Goal: Information Seeking & Learning: Learn about a topic

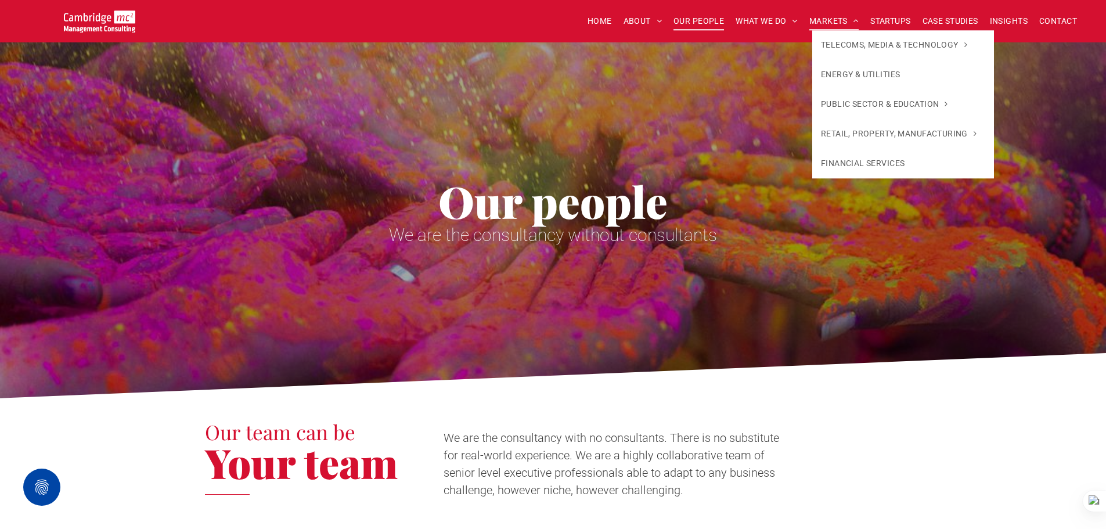
scroll to position [1626, 0]
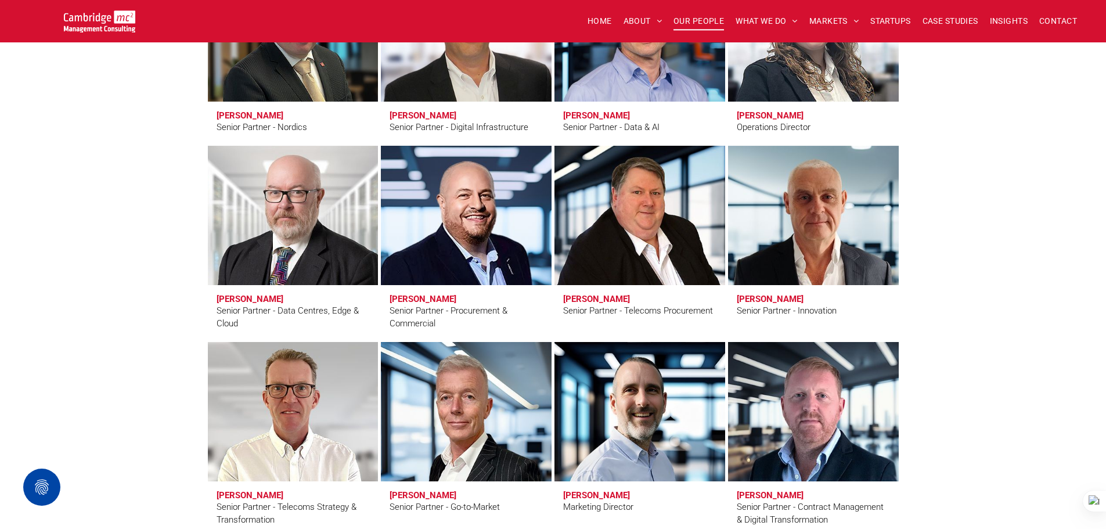
click at [1032, 370] on div "Senior Partners Erling Aronsveen Senior Partner - Nordics Andy Bax Senior Partn…" at bounding box center [553, 336] width 1106 height 901
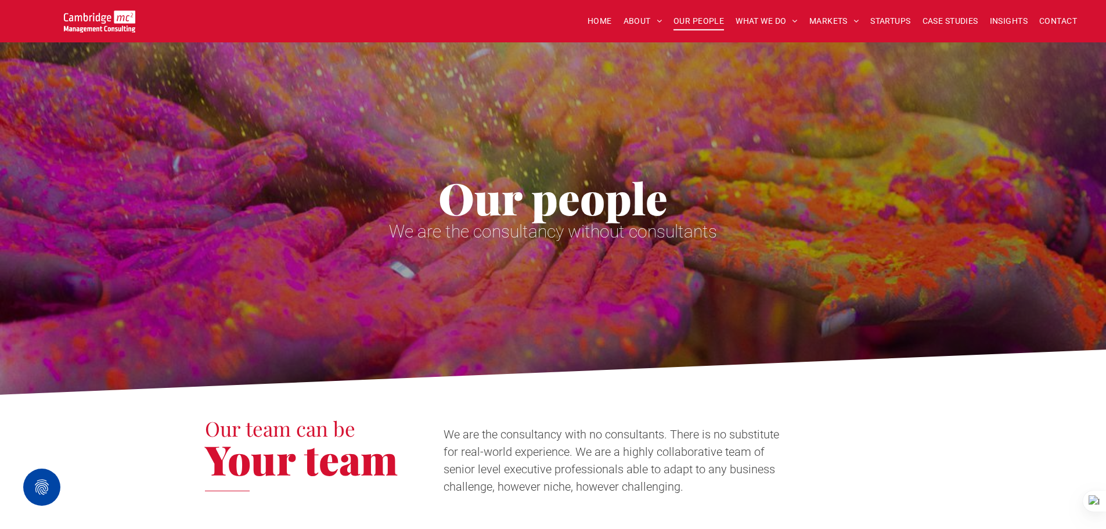
scroll to position [0, 0]
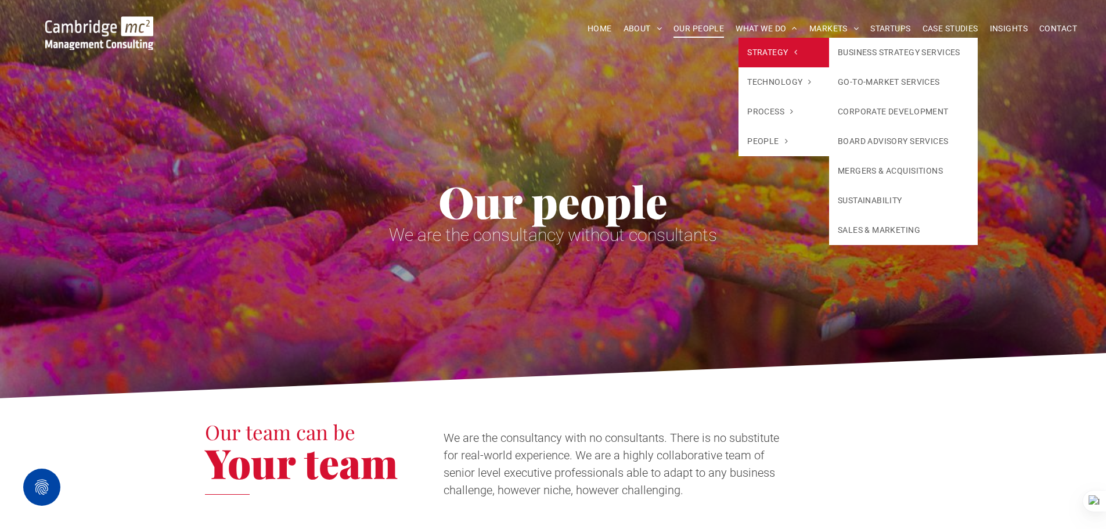
click at [789, 57] on span "STRATEGY" at bounding box center [772, 52] width 50 height 12
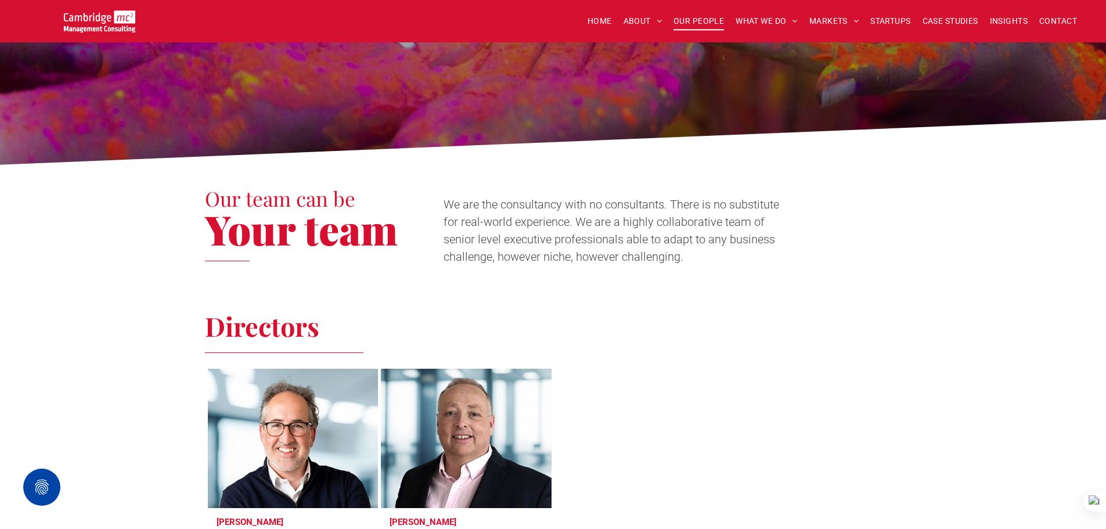
scroll to position [232, 0]
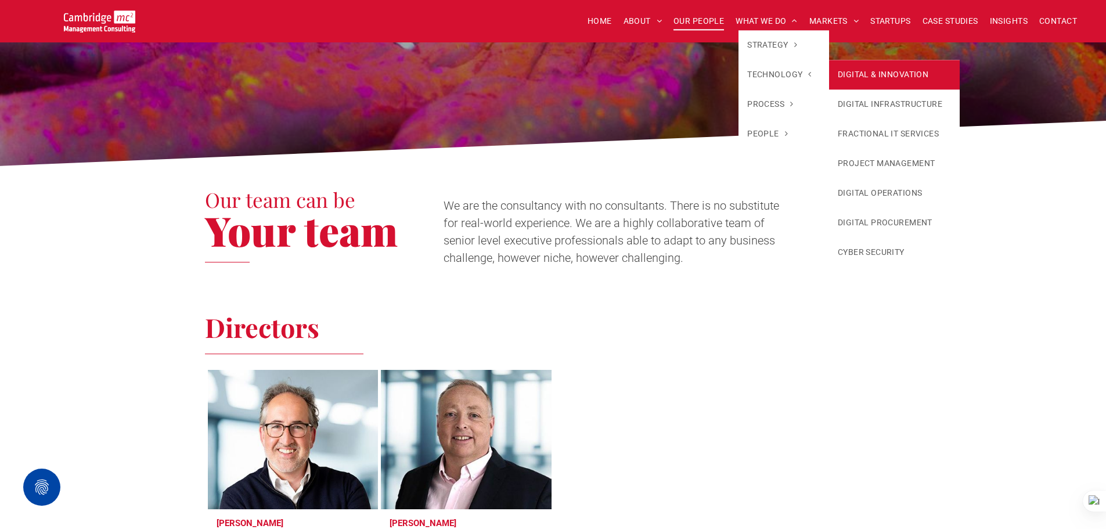
click at [857, 70] on link "DIGITAL & INNOVATION" at bounding box center [894, 75] width 131 height 30
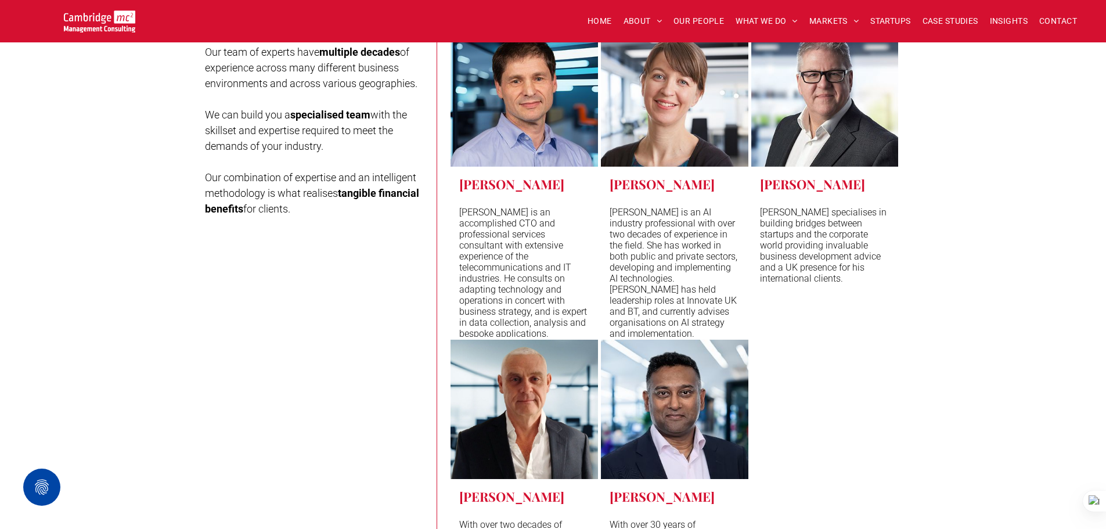
scroll to position [4534, 0]
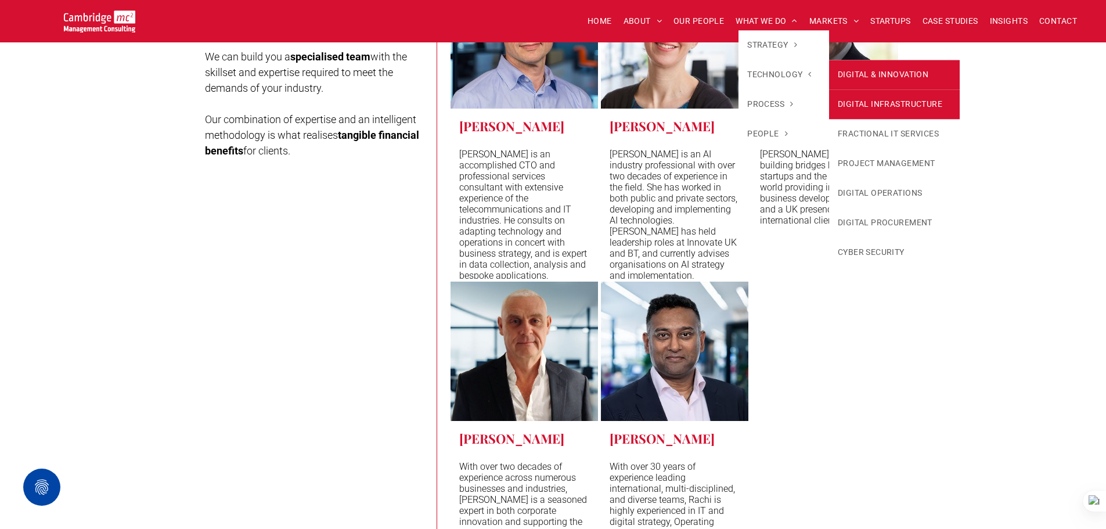
click at [933, 96] on link "DIGITAL INFRASTRUCTURE" at bounding box center [894, 104] width 131 height 30
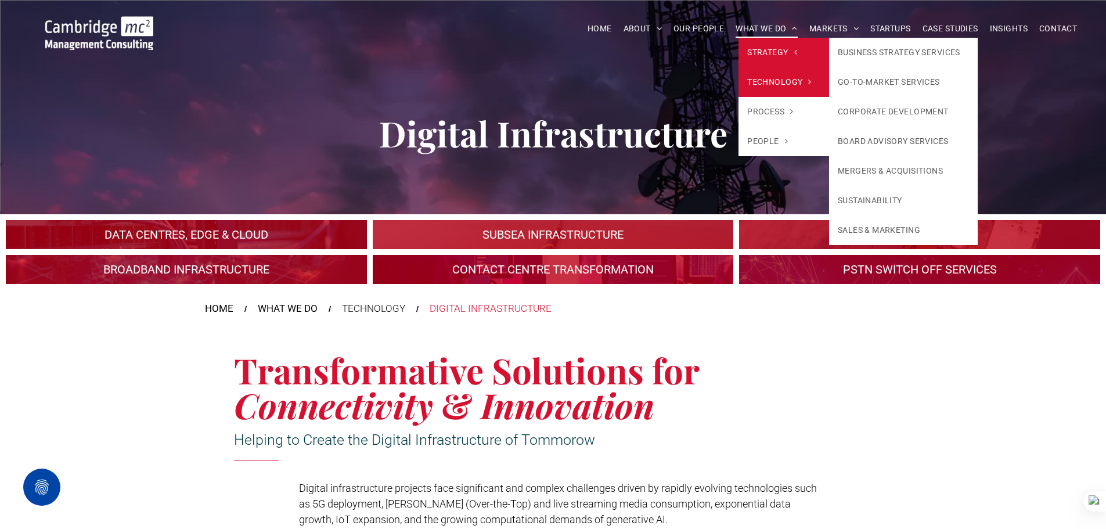
click at [786, 43] on link "STRATEGY" at bounding box center [784, 53] width 91 height 30
click at [775, 48] on span "STRATEGY" at bounding box center [772, 52] width 50 height 12
click at [783, 55] on span "STRATEGY" at bounding box center [772, 52] width 50 height 12
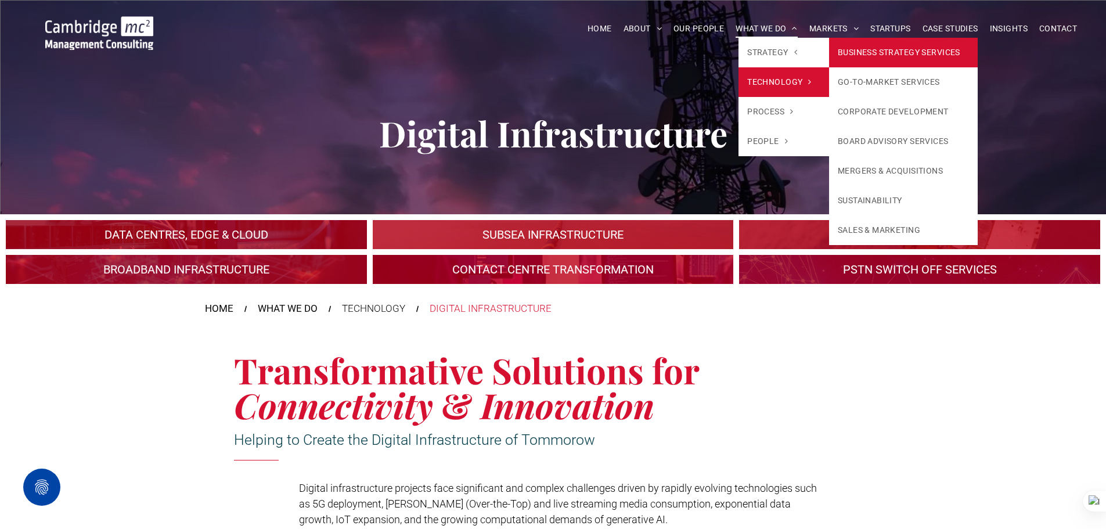
click at [872, 57] on link "BUSINESS STRATEGY SERVICES" at bounding box center [903, 53] width 149 height 30
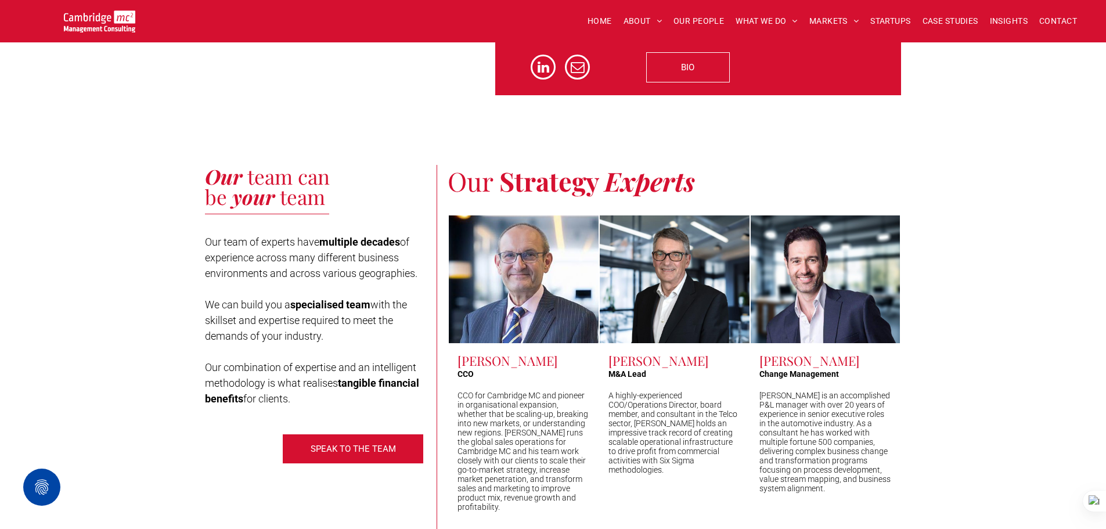
scroll to position [2439, 0]
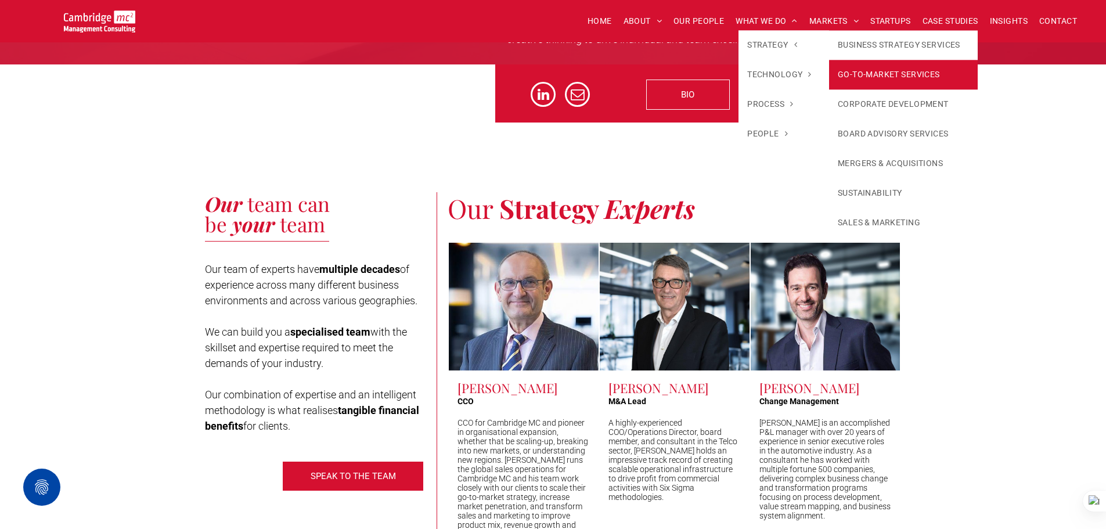
click at [898, 63] on link "GO-TO-MARKET SERVICES" at bounding box center [903, 75] width 149 height 30
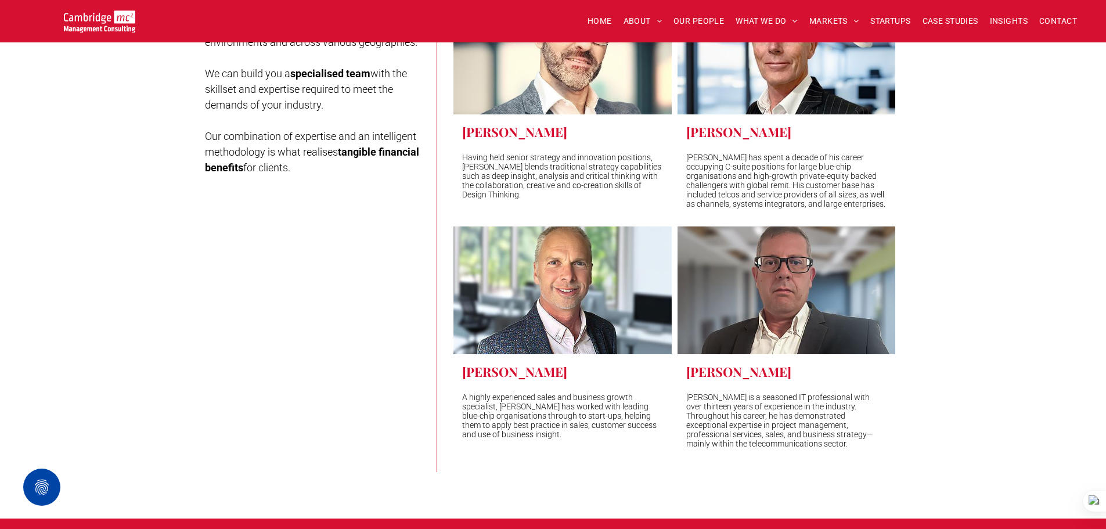
scroll to position [2729, 0]
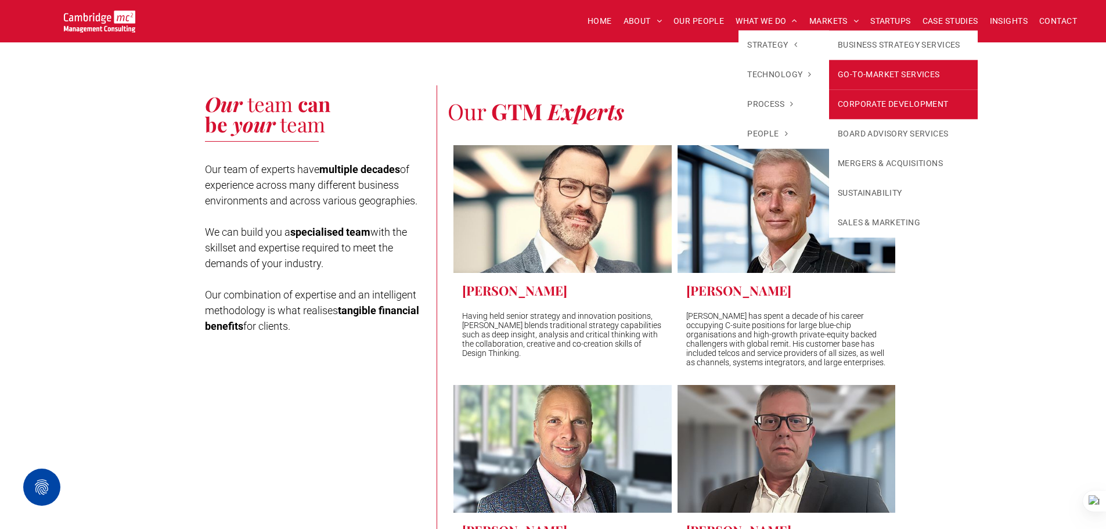
click at [871, 89] on link "CORPORATE DEVELOPMENT" at bounding box center [903, 104] width 149 height 30
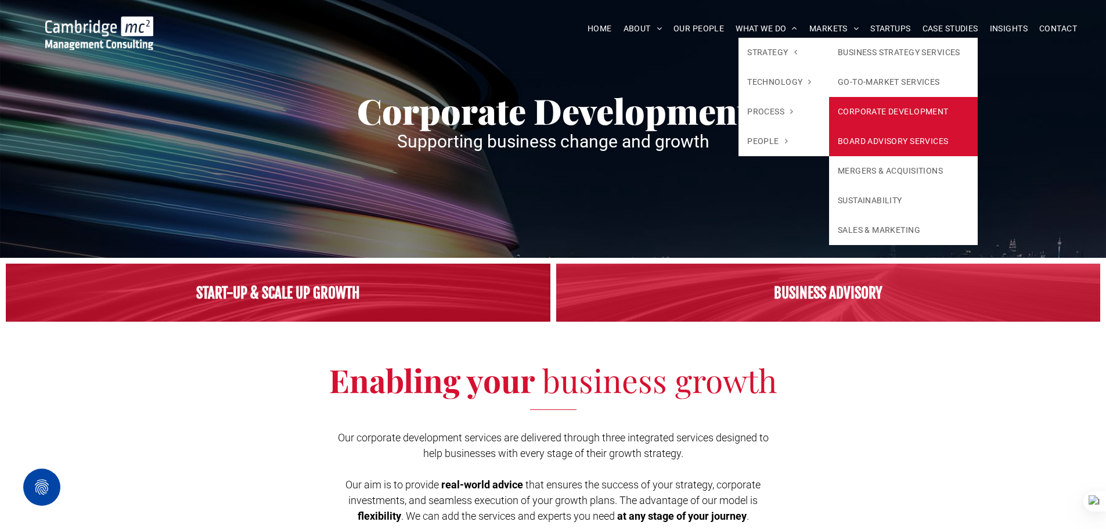
click at [878, 138] on link "BOARD ADVISORY SERVICES" at bounding box center [903, 142] width 149 height 30
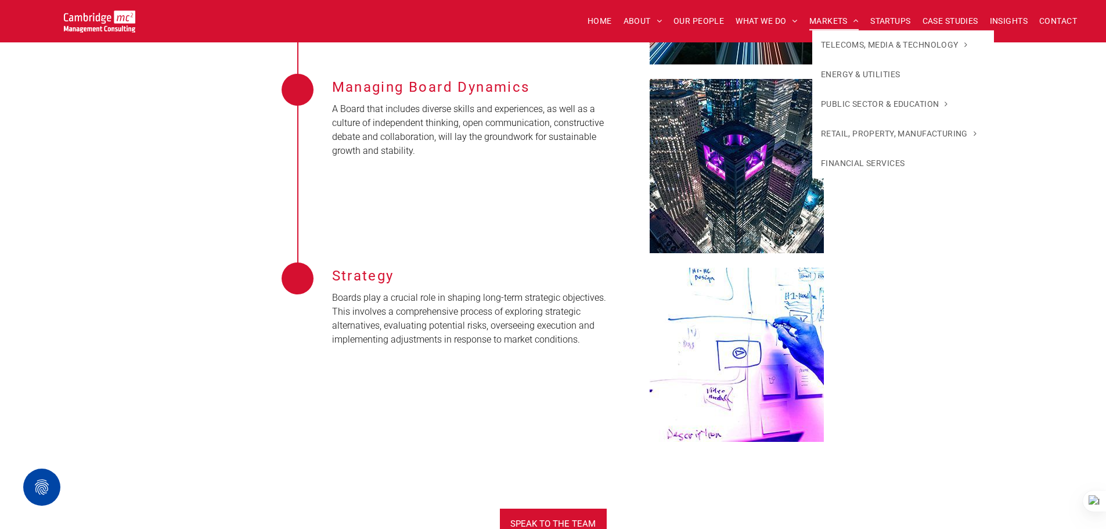
scroll to position [1916, 0]
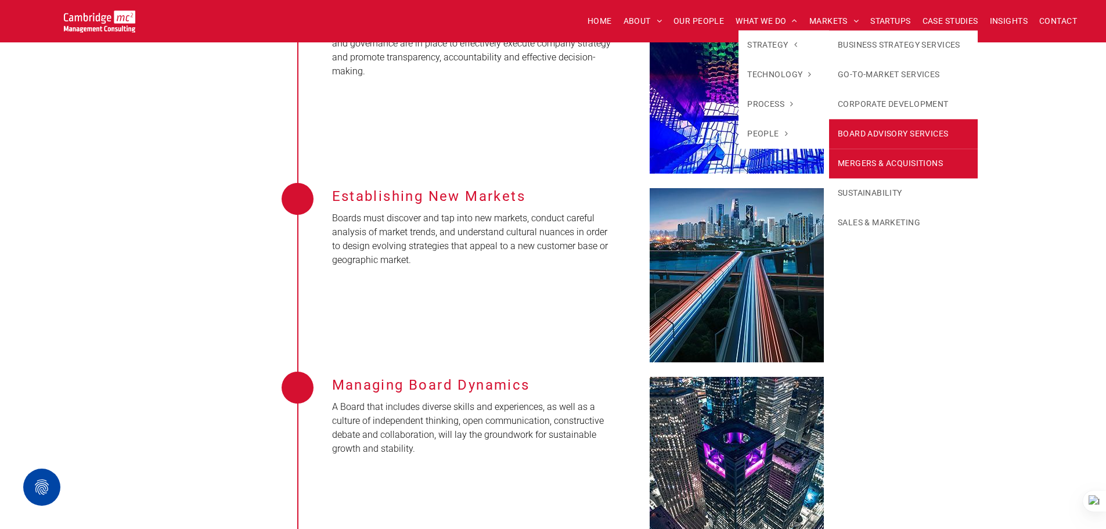
click at [875, 157] on link "MERGERS & ACQUISITIONS" at bounding box center [903, 164] width 149 height 30
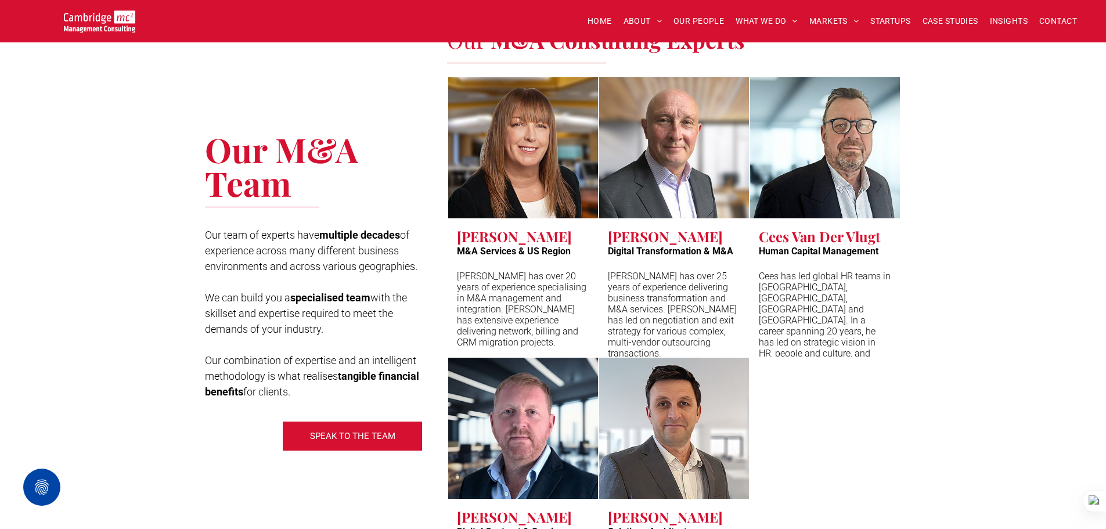
scroll to position [2729, 0]
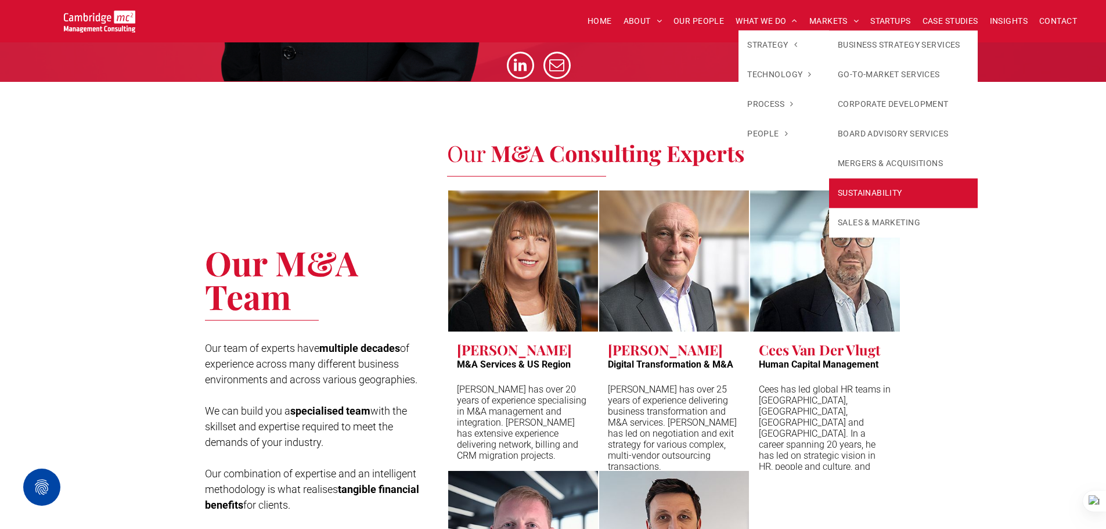
click at [863, 193] on link "SUSTAINABILITY" at bounding box center [903, 193] width 149 height 30
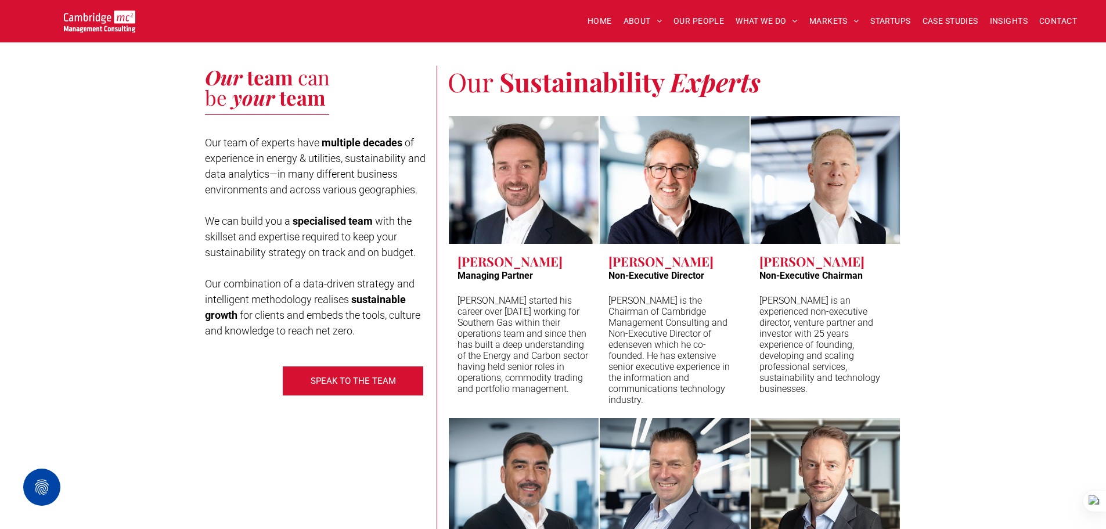
scroll to position [3196, 0]
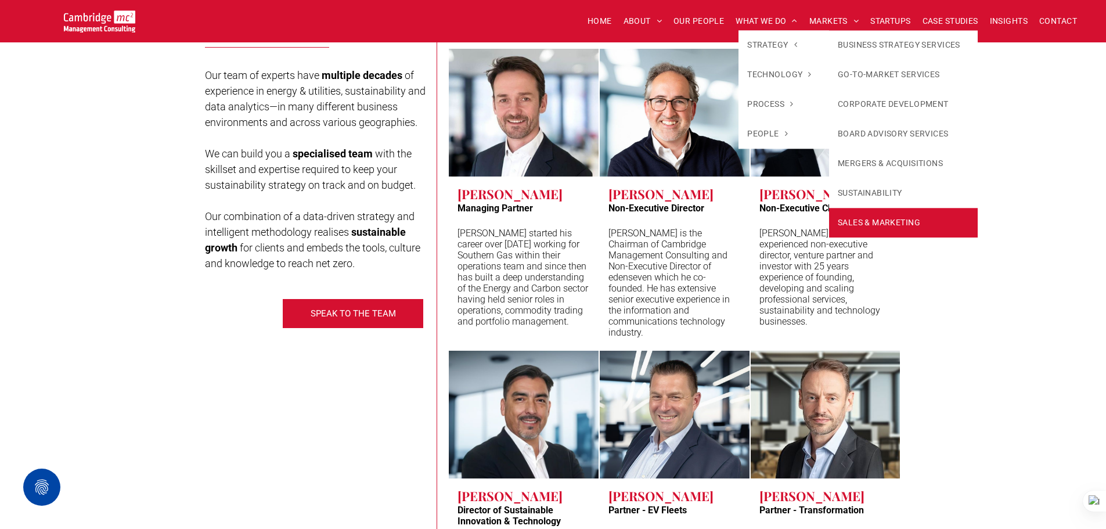
click at [860, 231] on link "SALES & MARKETING" at bounding box center [903, 223] width 149 height 30
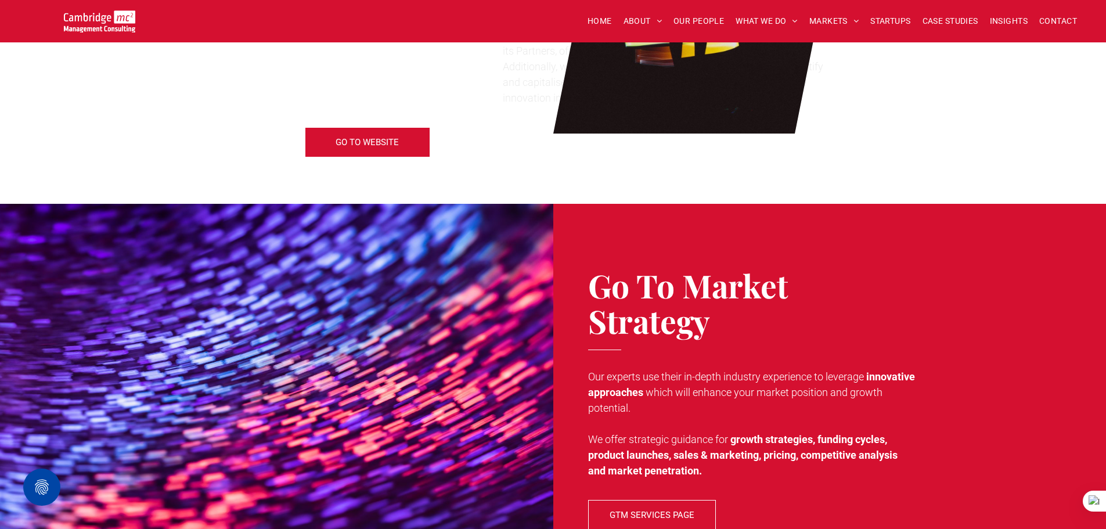
scroll to position [290, 0]
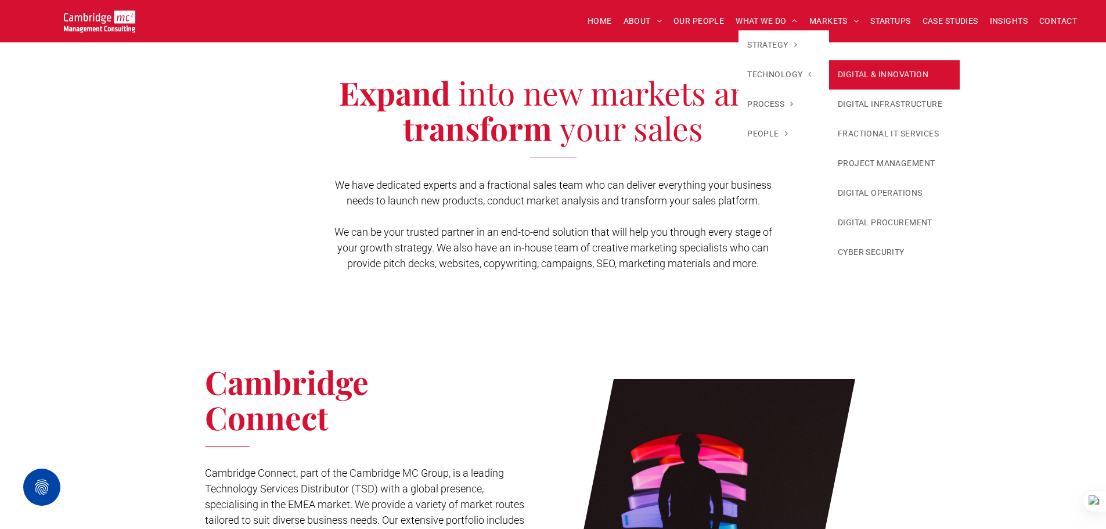
click at [850, 70] on link "DIGITAL & INNOVATION" at bounding box center [894, 75] width 131 height 30
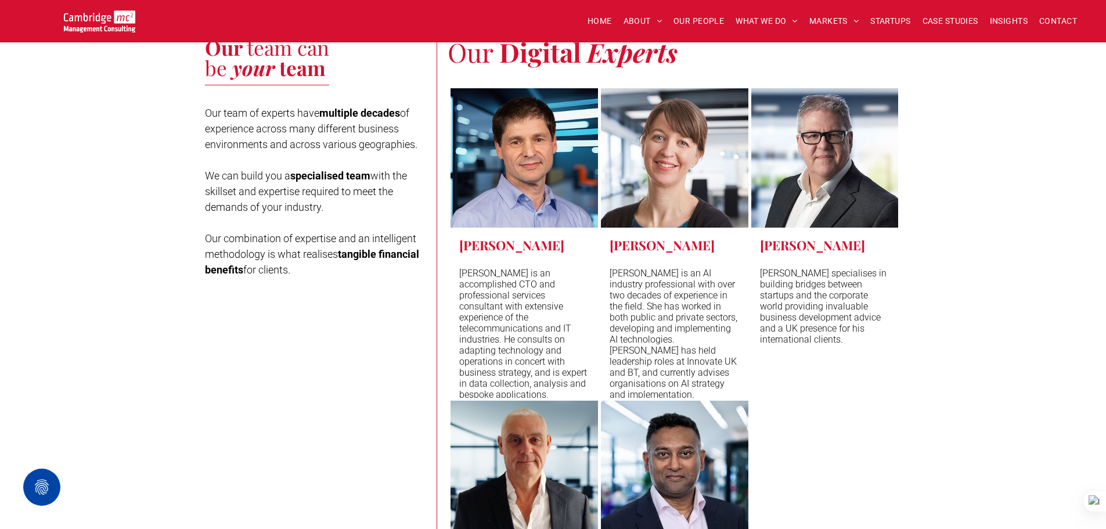
scroll to position [4413, 0]
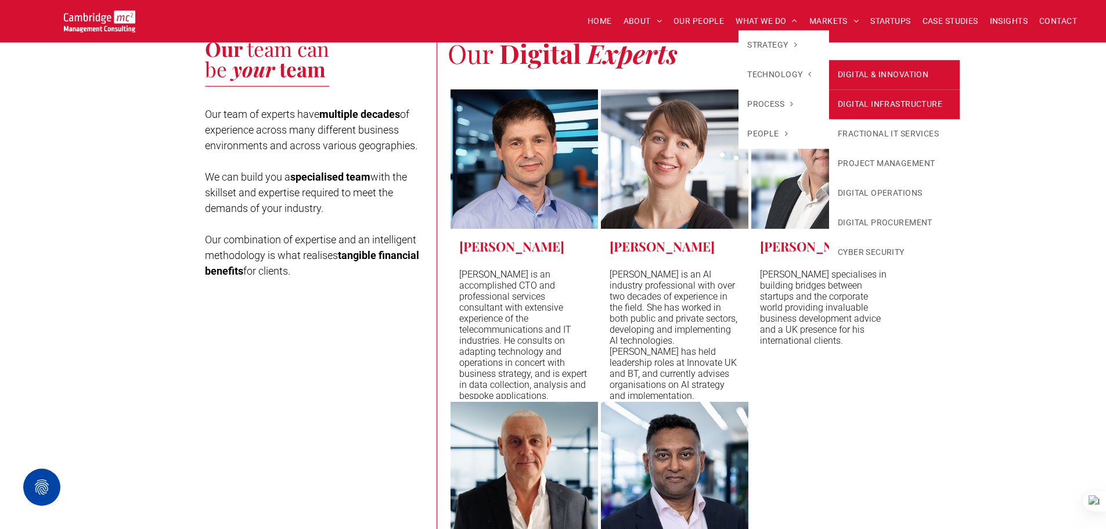
click at [872, 95] on link "DIGITAL INFRASTRUCTURE" at bounding box center [894, 104] width 131 height 30
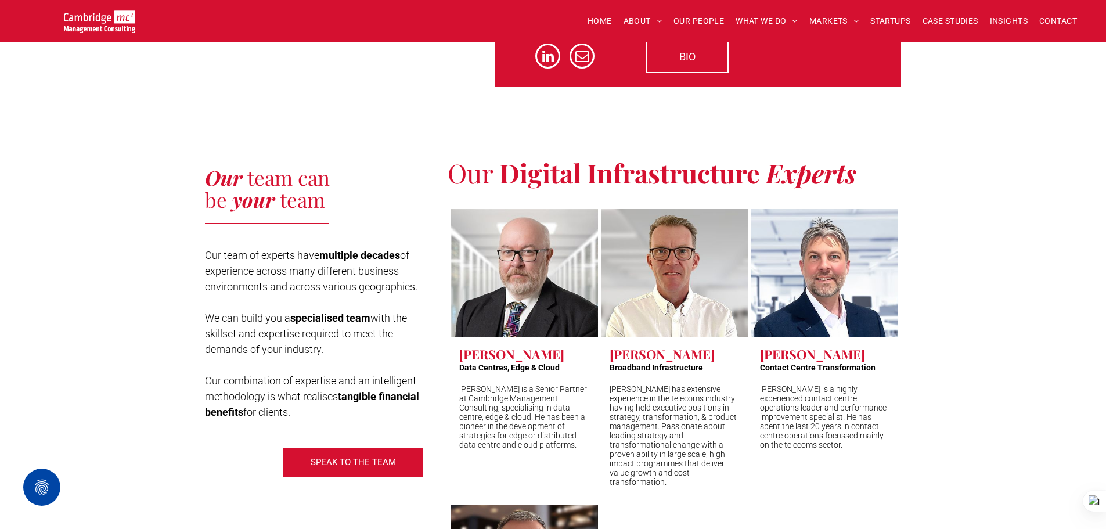
scroll to position [3600, 0]
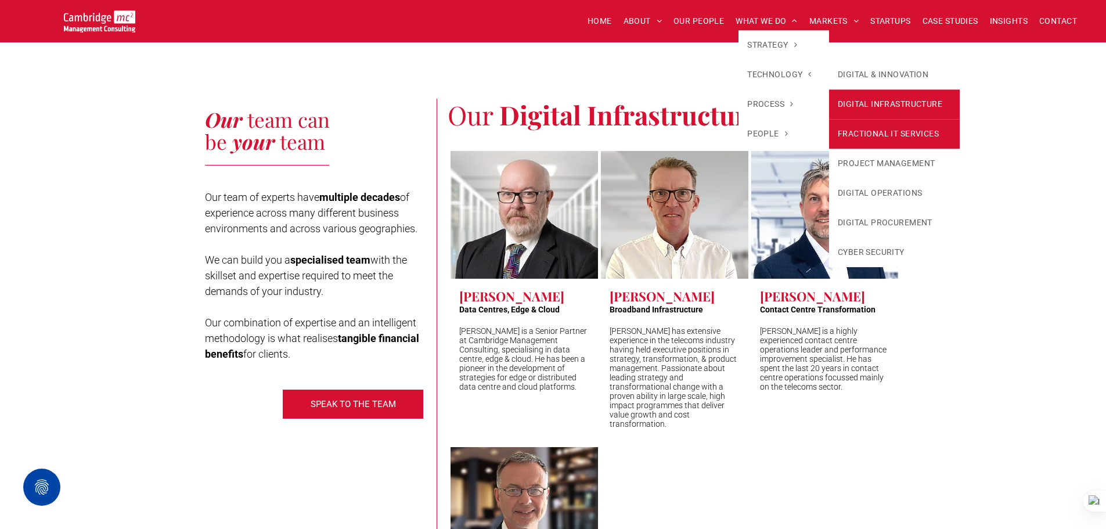
click at [865, 129] on link "FRACTIONAL IT SERVICES" at bounding box center [894, 134] width 131 height 30
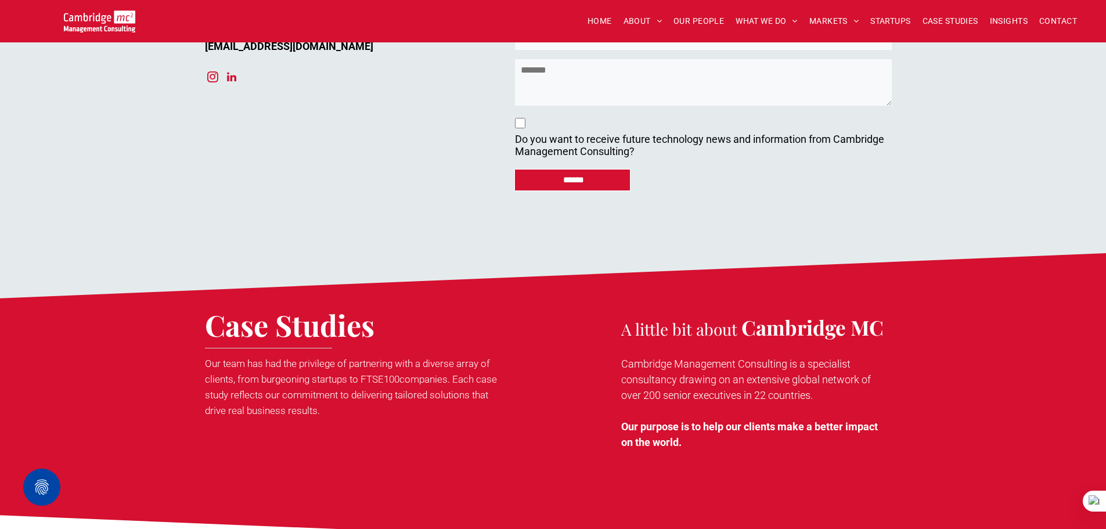
scroll to position [4297, 0]
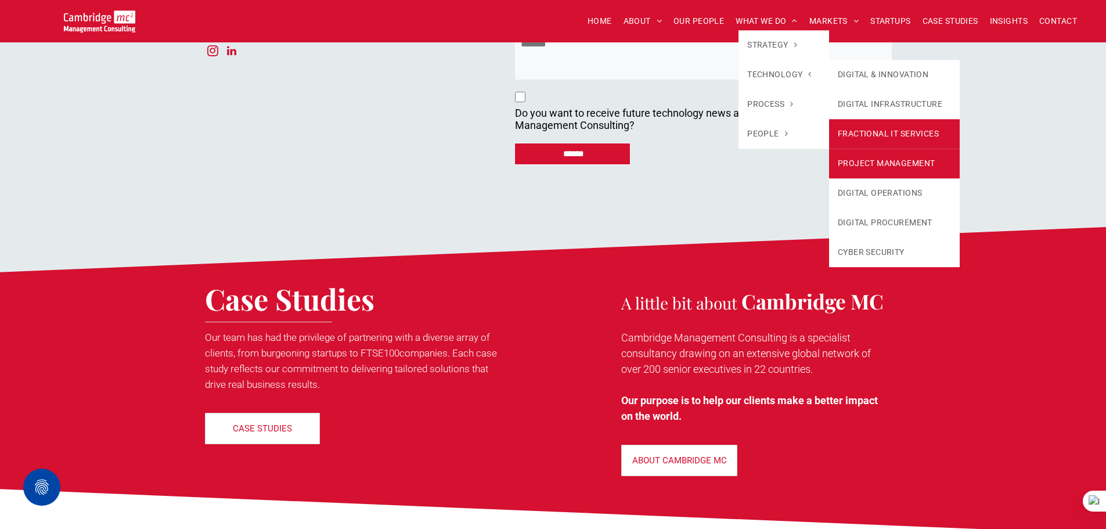
click at [879, 164] on link "PROJECT MANAGEMENT" at bounding box center [894, 164] width 131 height 30
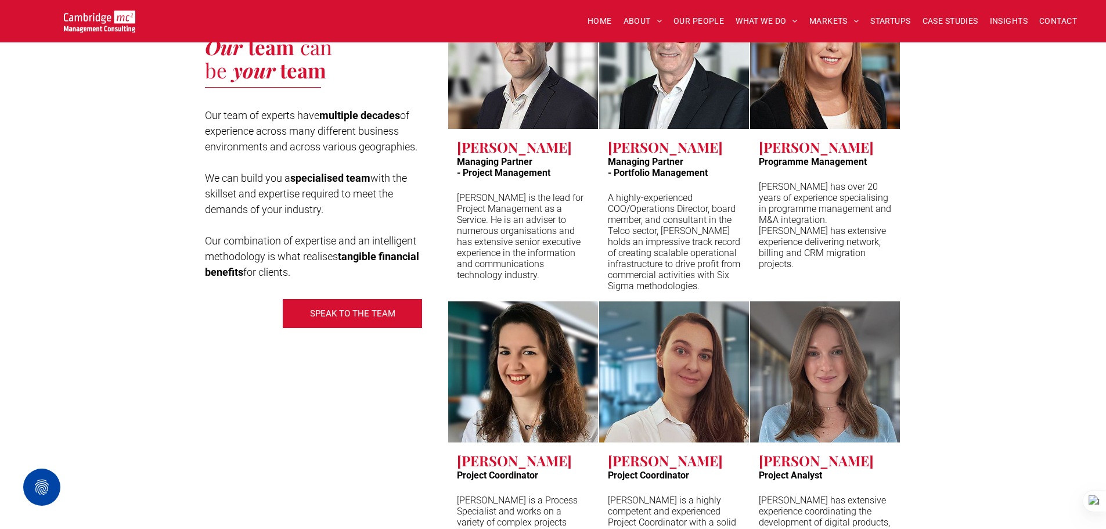
scroll to position [2671, 0]
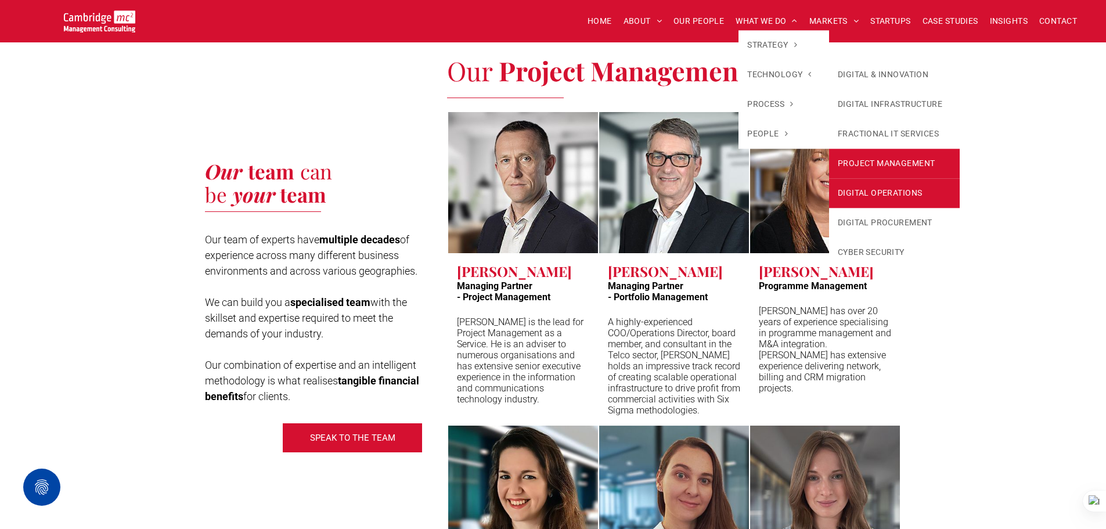
click at [868, 186] on link "DIGITAL OPERATIONS" at bounding box center [894, 193] width 131 height 30
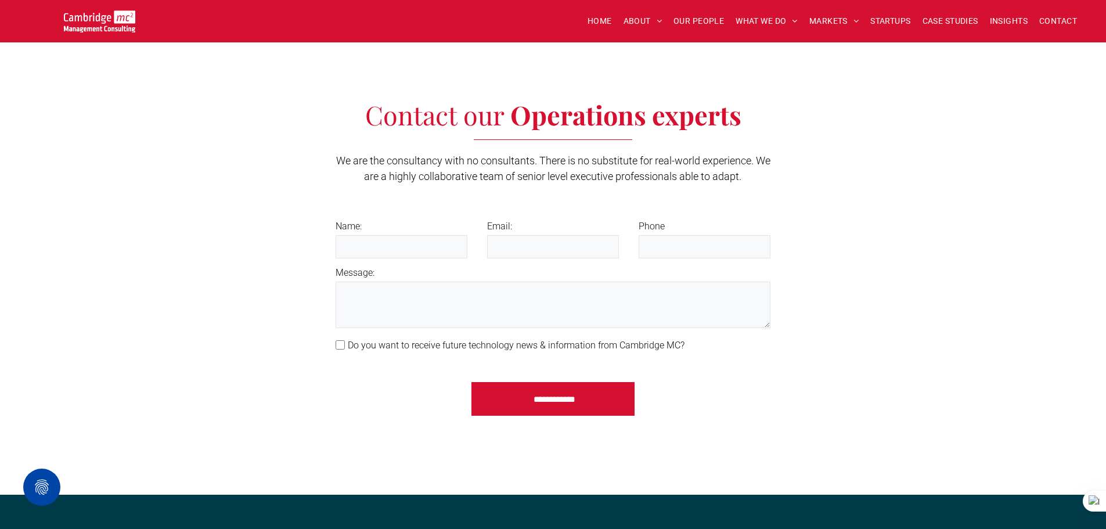
scroll to position [1742, 0]
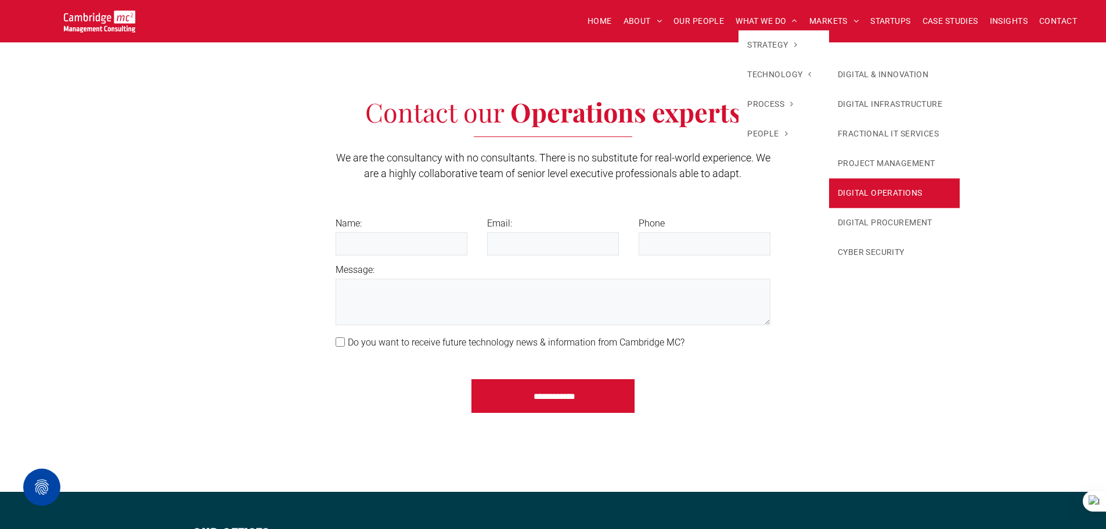
click at [869, 200] on link "DIGITAL OPERATIONS" at bounding box center [894, 193] width 131 height 30
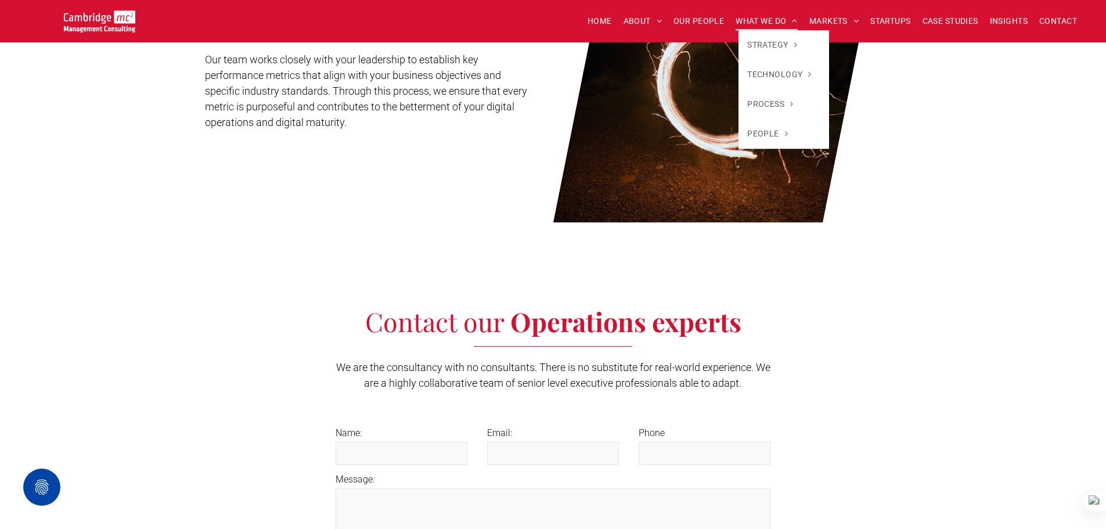
scroll to position [1278, 0]
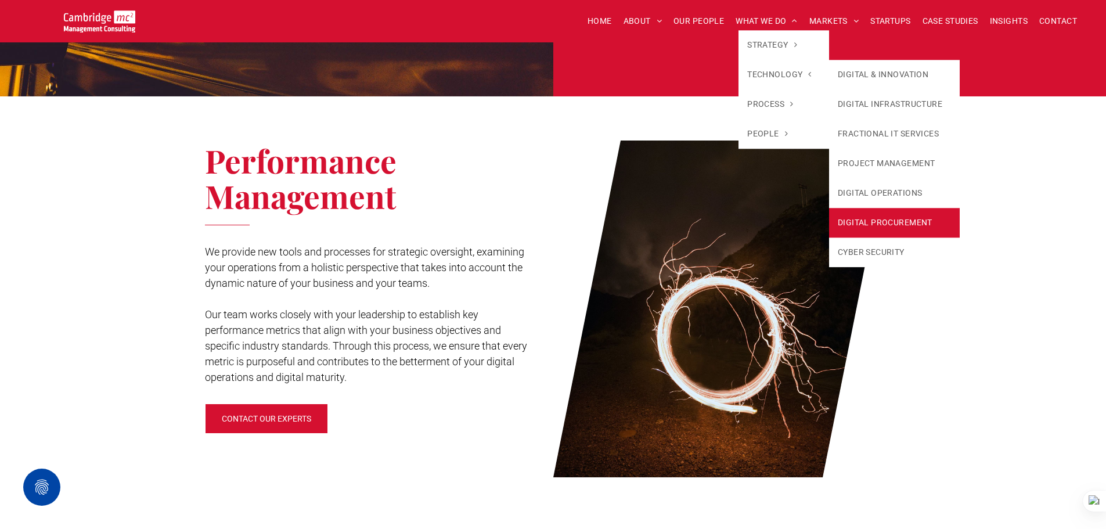
click at [905, 215] on link "DIGITAL PROCUREMENT" at bounding box center [894, 223] width 131 height 30
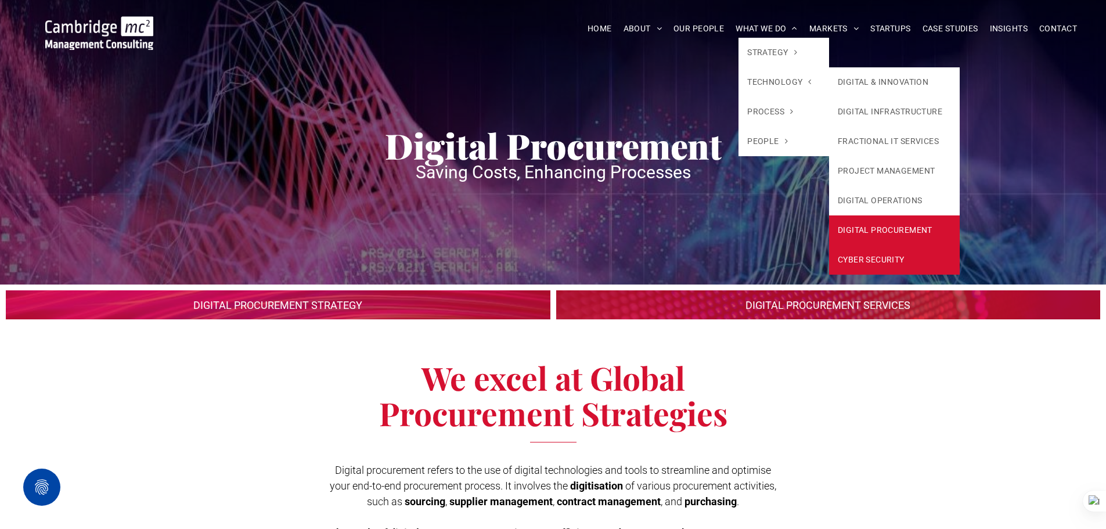
click at [892, 258] on link "CYBER SECURITY" at bounding box center [894, 260] width 131 height 30
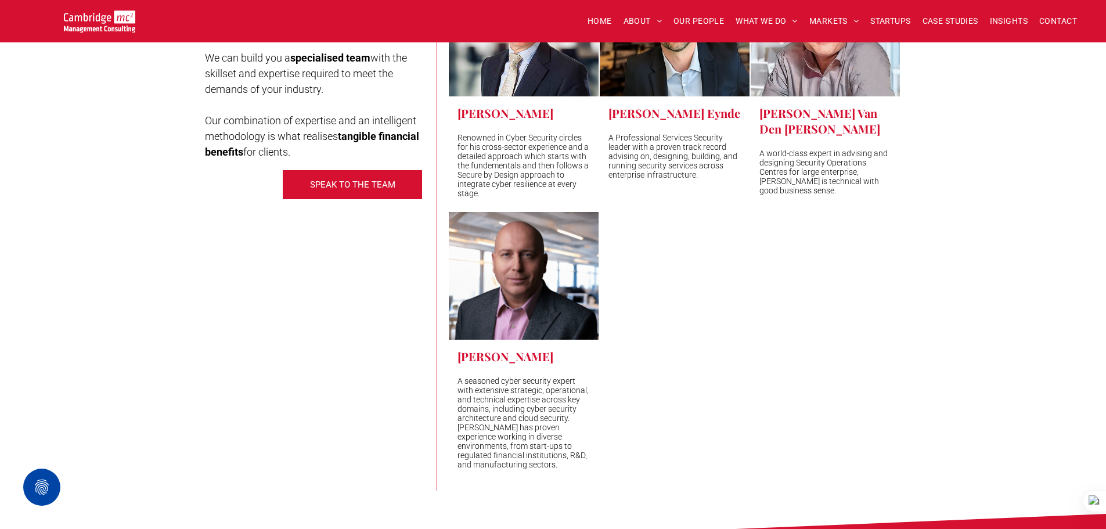
scroll to position [4239, 0]
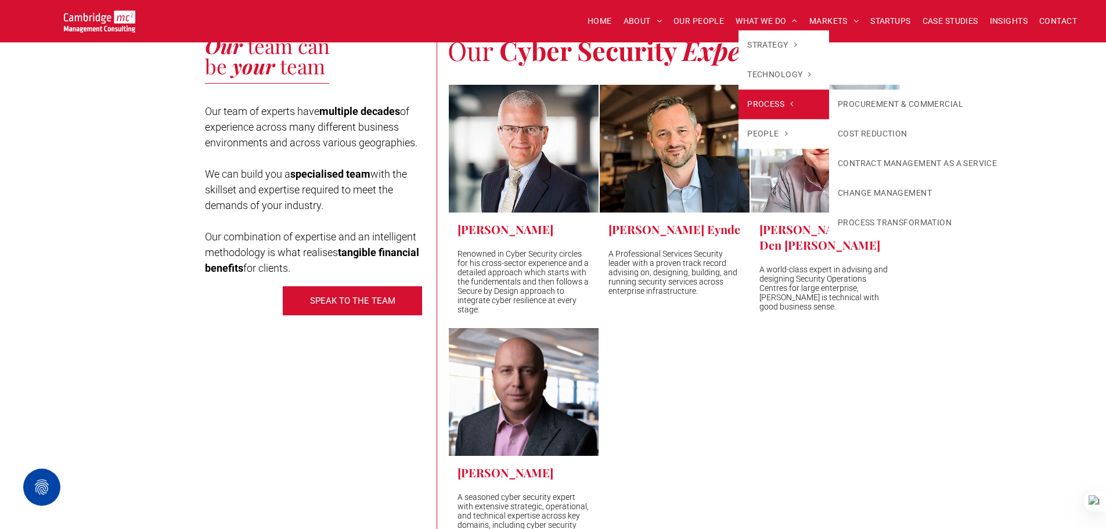
click at [770, 95] on link "PROCESS" at bounding box center [784, 104] width 91 height 30
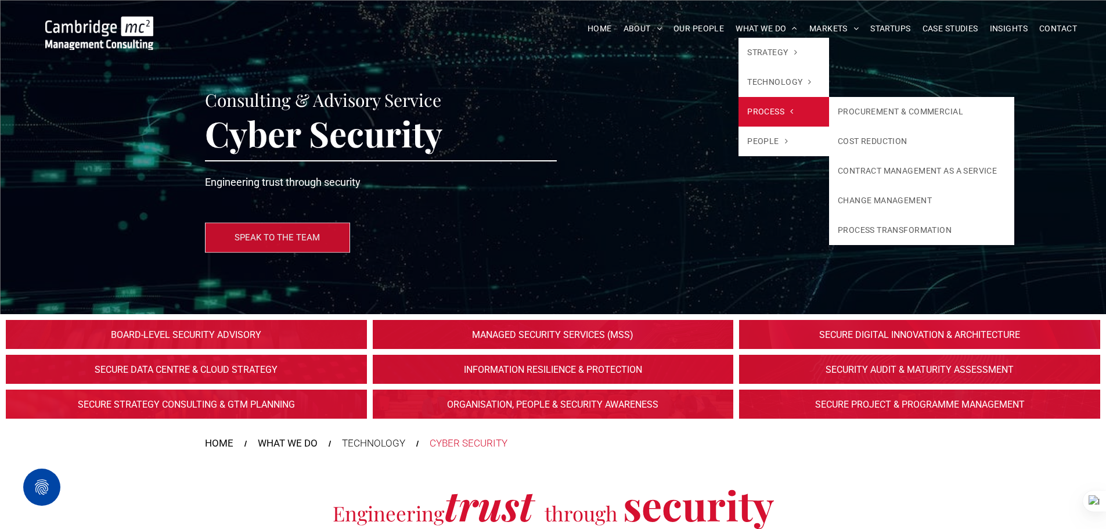
click at [769, 111] on span "PROCESS" at bounding box center [770, 112] width 46 height 12
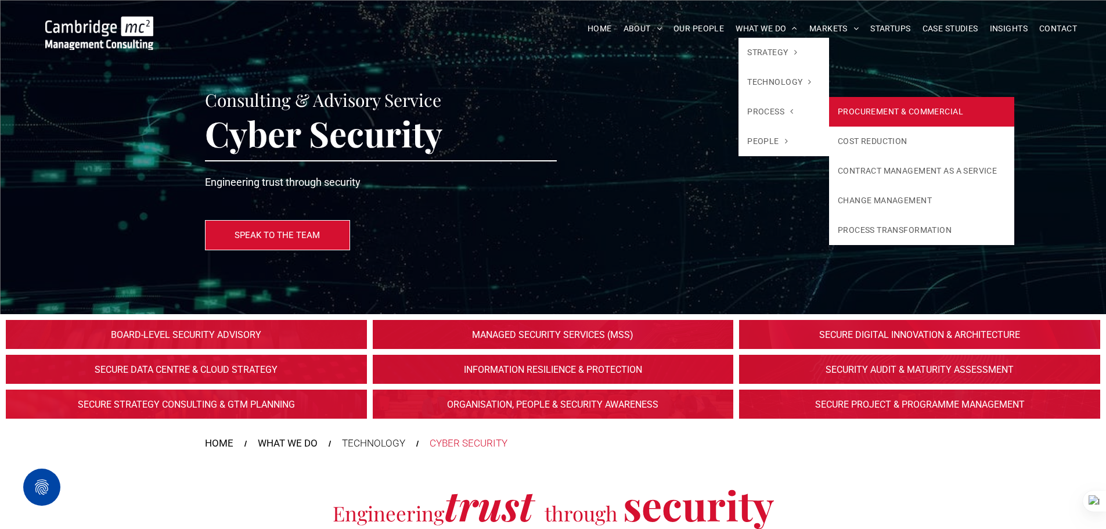
click at [856, 114] on link "PROCUREMENT & COMMERCIAL" at bounding box center [921, 112] width 185 height 30
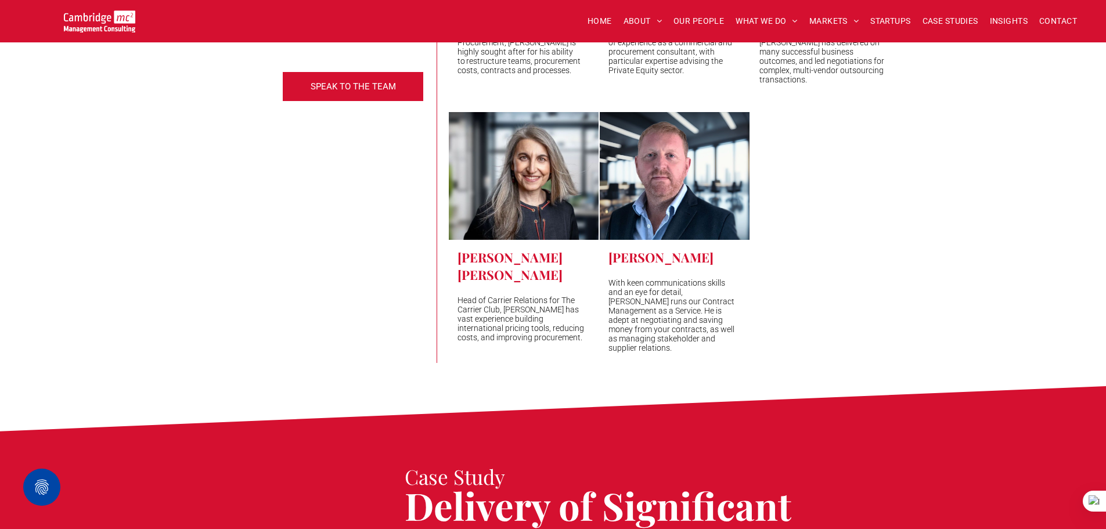
scroll to position [2671, 0]
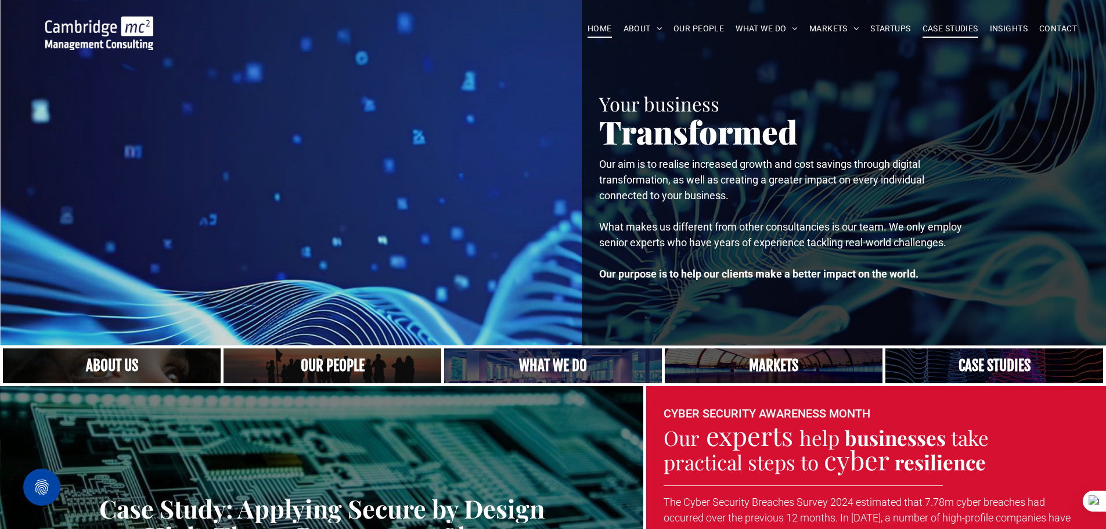
click at [942, 27] on span "CASE STUDIES" at bounding box center [951, 29] width 56 height 18
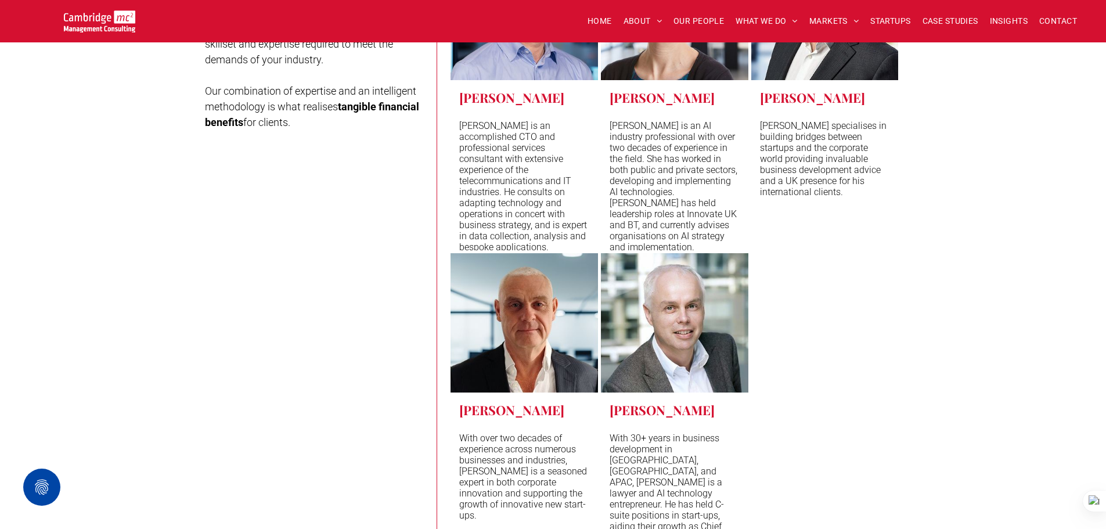
scroll to position [3717, 0]
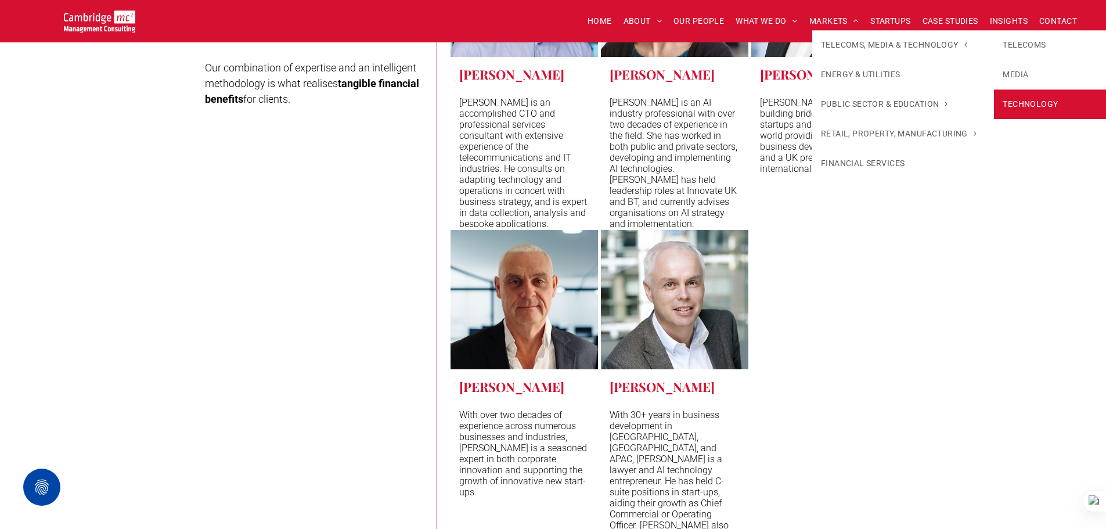
click at [1020, 109] on link "TECHNOLOGY" at bounding box center [1085, 104] width 182 height 30
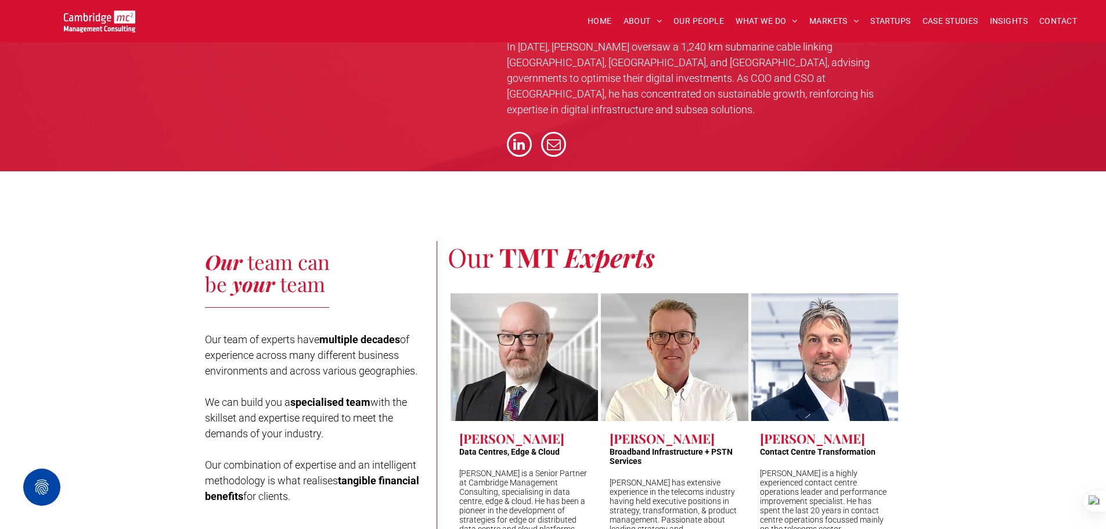
scroll to position [2866, 0]
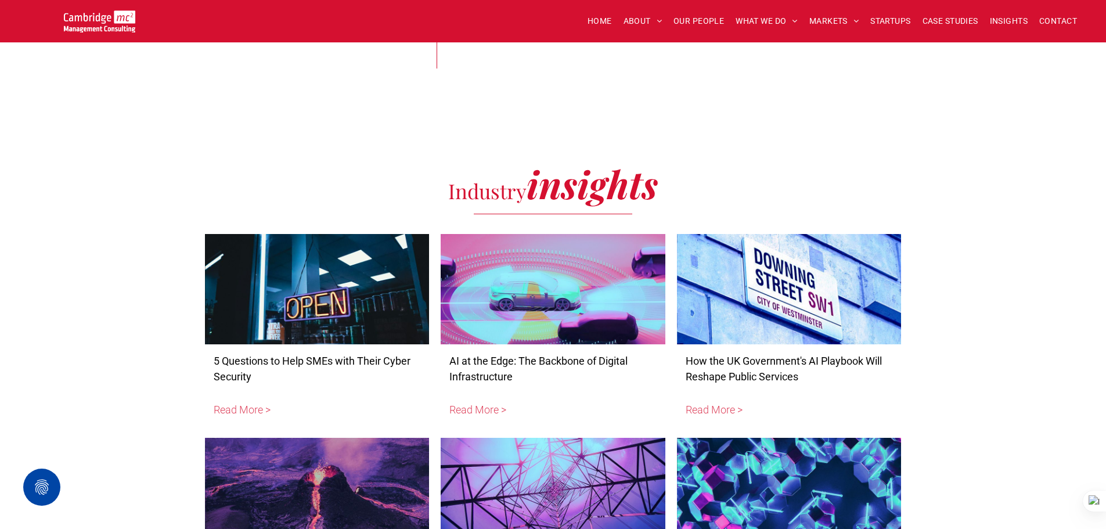
scroll to position [3469, 0]
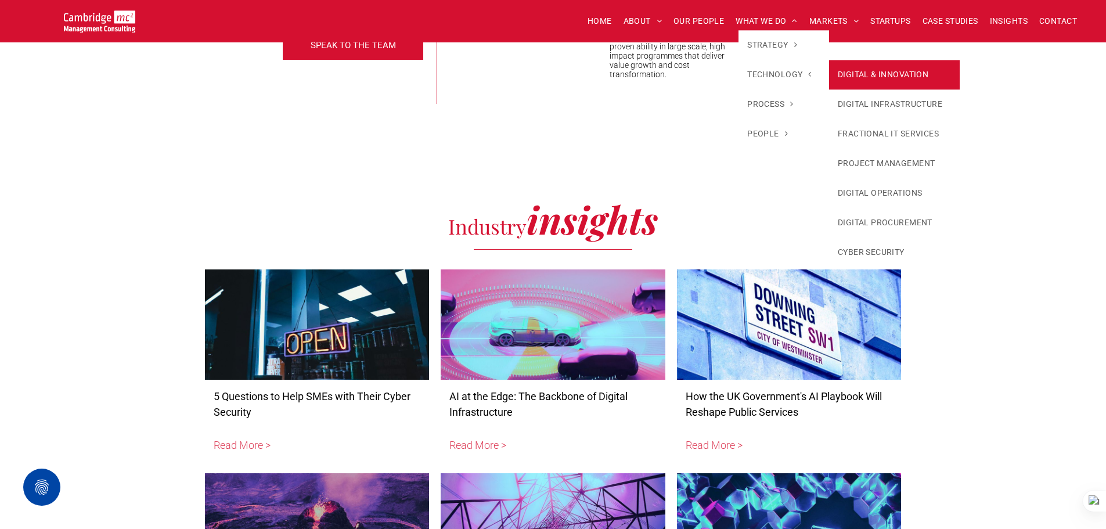
click at [839, 66] on link "DIGITAL & INNOVATION" at bounding box center [894, 75] width 131 height 30
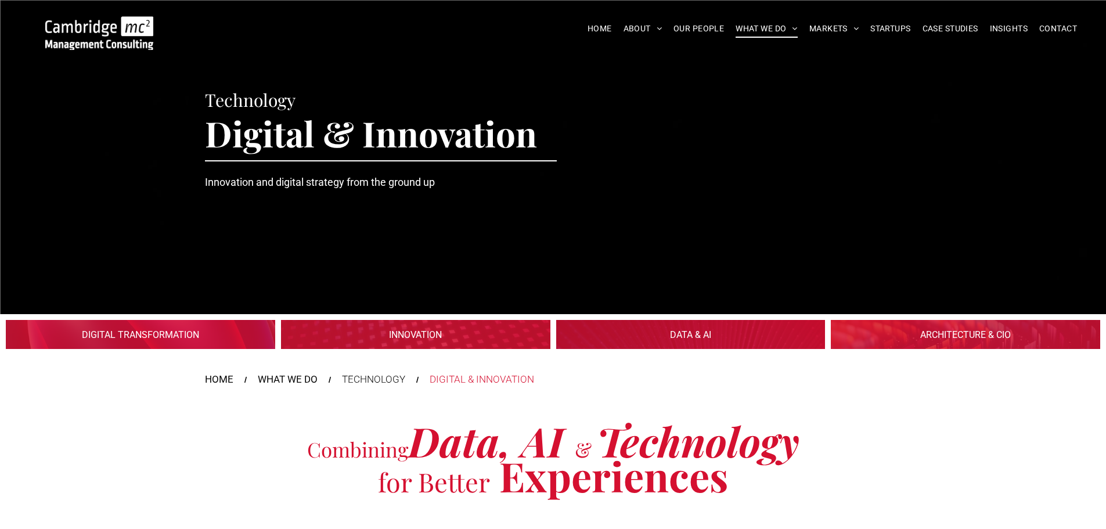
drag, startPoint x: 0, startPoint y: 0, endPoint x: 698, endPoint y: 333, distance: 773.3
click at [698, 333] on link at bounding box center [691, 334] width 286 height 31
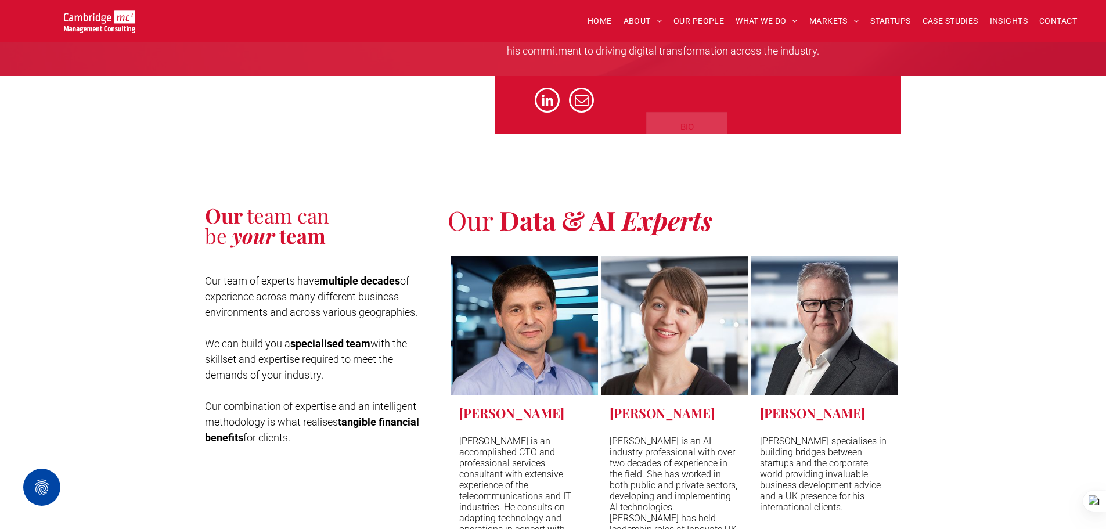
scroll to position [3368, 0]
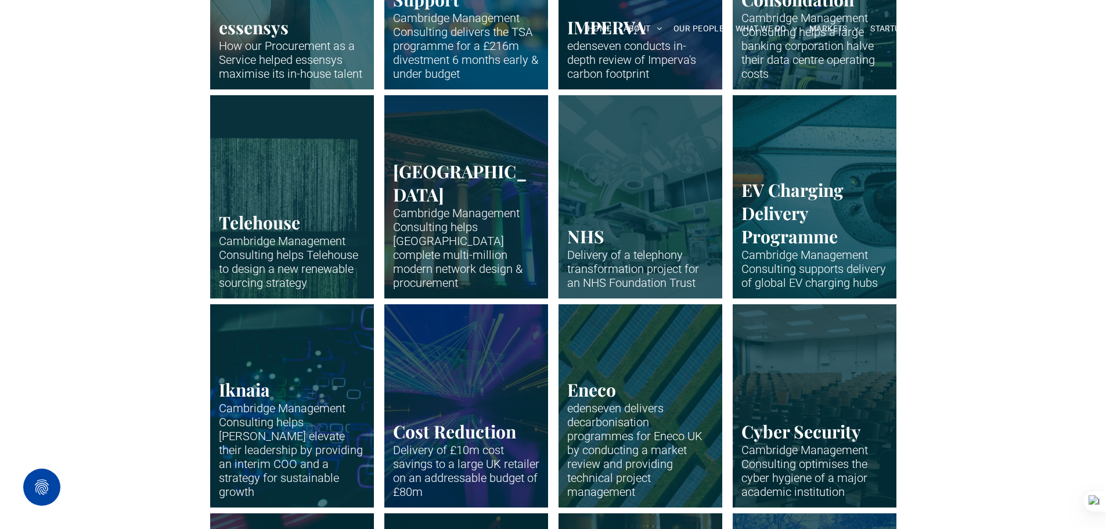
scroll to position [929, 0]
click at [829, 350] on link at bounding box center [815, 405] width 174 height 215
